Goal: Task Accomplishment & Management: Manage account settings

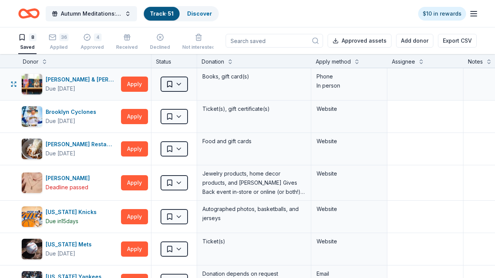
click at [175, 84] on html "Autumn Meditations: NYWC at 41 Track · 51 Discover $10 in rewards 8 Saved 36 Ap…" at bounding box center [247, 139] width 495 height 278
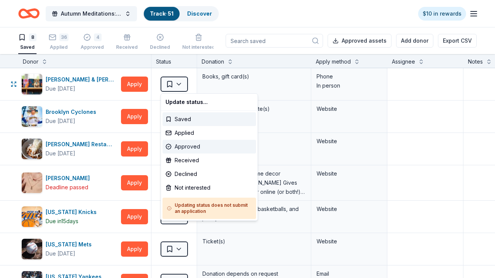
click at [192, 149] on div "Approved" at bounding box center [209, 147] width 94 height 14
click at [183, 131] on div "Applied" at bounding box center [209, 133] width 94 height 14
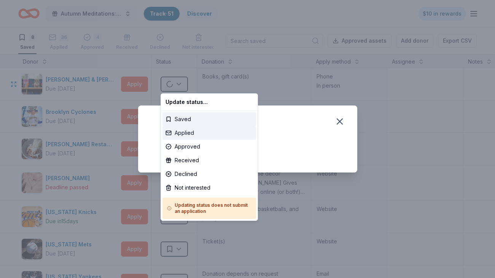
click at [183, 131] on div "Applied" at bounding box center [209, 133] width 94 height 14
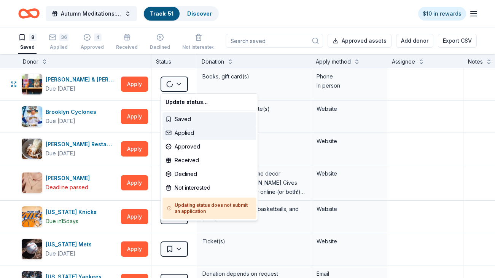
click at [183, 131] on div "Applied" at bounding box center [209, 133] width 94 height 14
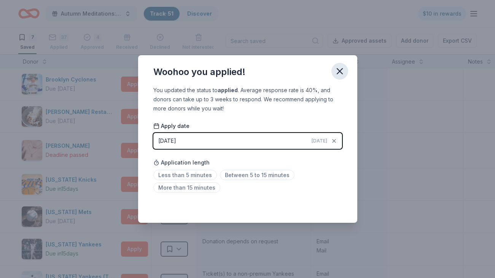
click at [342, 68] on icon "button" at bounding box center [339, 70] width 5 height 5
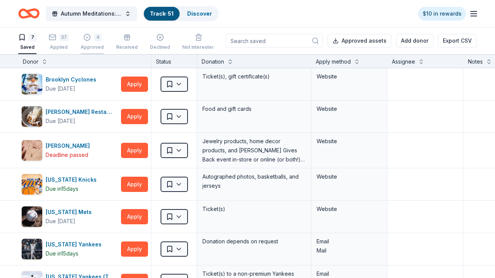
click at [92, 37] on div "4" at bounding box center [92, 33] width 23 height 8
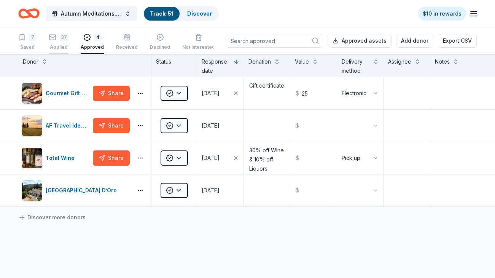
click at [60, 37] on div "37" at bounding box center [63, 33] width 9 height 8
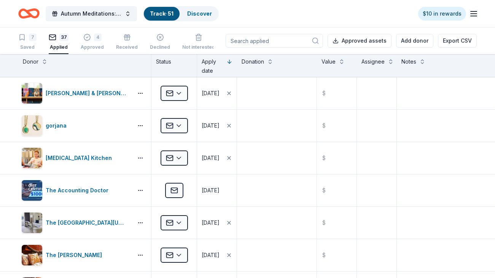
click at [37, 40] on div "7 Saved 37 Applied 4 Approved Received Declined Not interested" at bounding box center [116, 42] width 197 height 24
click at [31, 42] on div "7 Saved" at bounding box center [27, 41] width 18 height 17
